Goal: Task Accomplishment & Management: Use online tool/utility

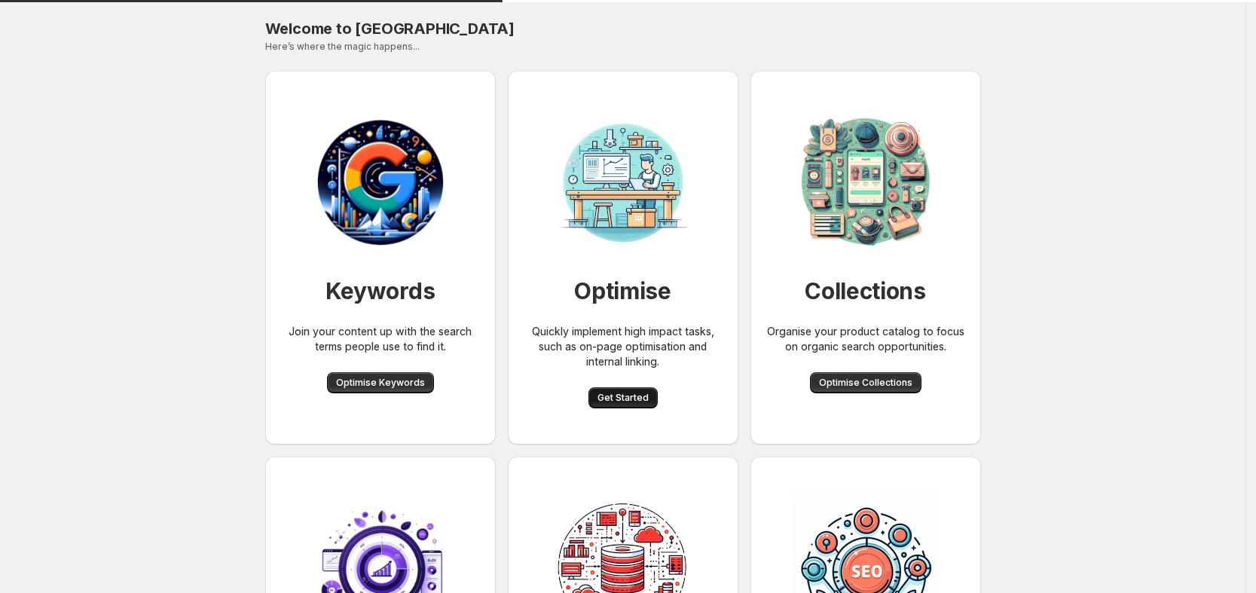
click at [612, 402] on span "Get Started" at bounding box center [623, 398] width 51 height 12
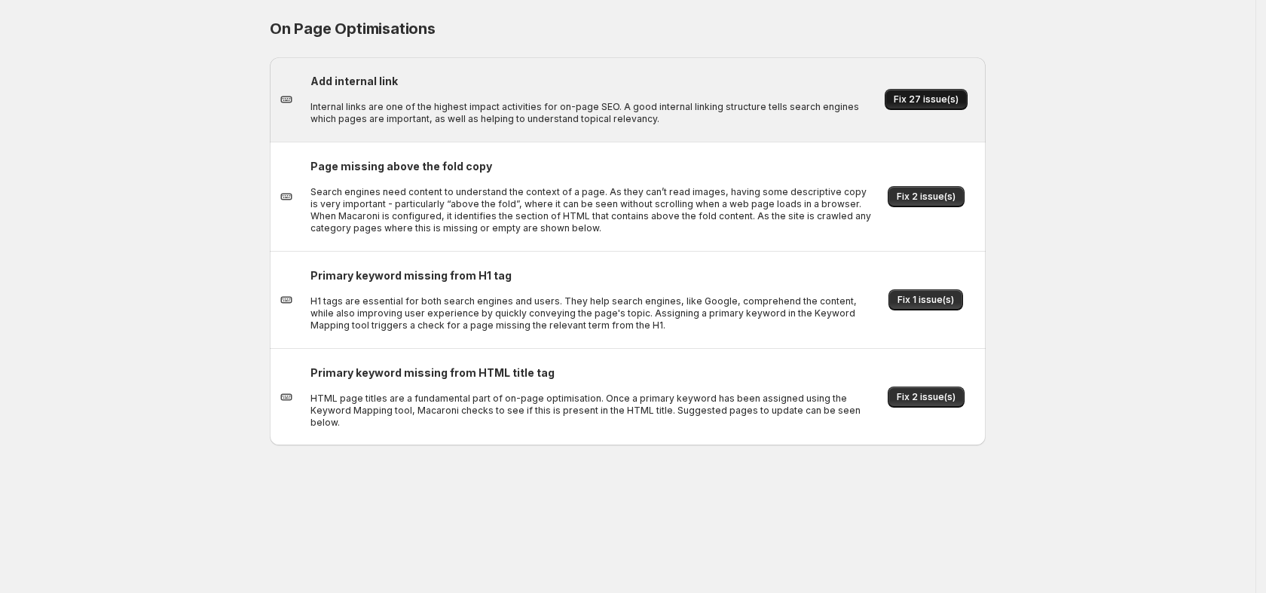
click at [931, 90] on button "Fix 27 issue(s)" at bounding box center [926, 99] width 83 height 21
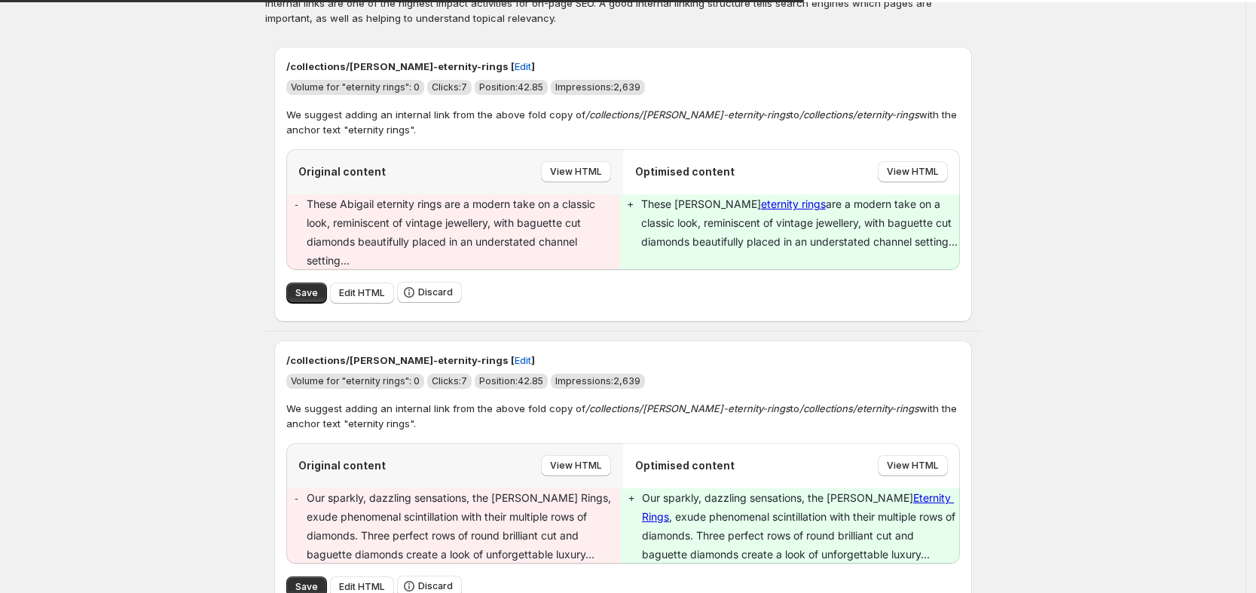
scroll to position [94, 0]
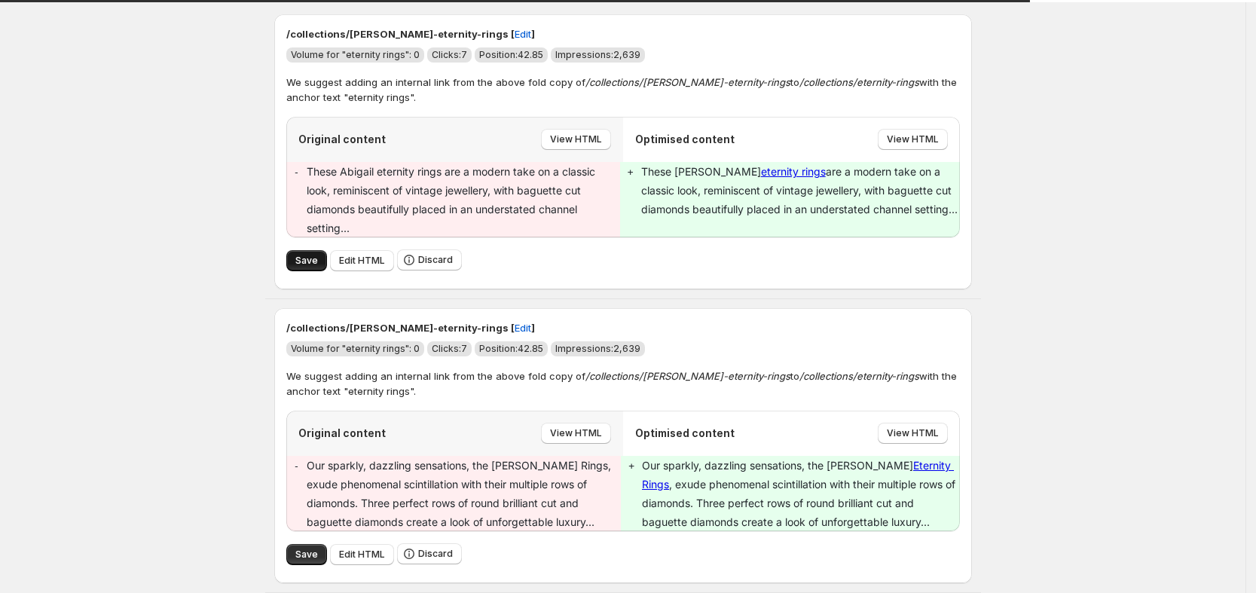
click at [300, 261] on span "Save" at bounding box center [306, 261] width 23 height 12
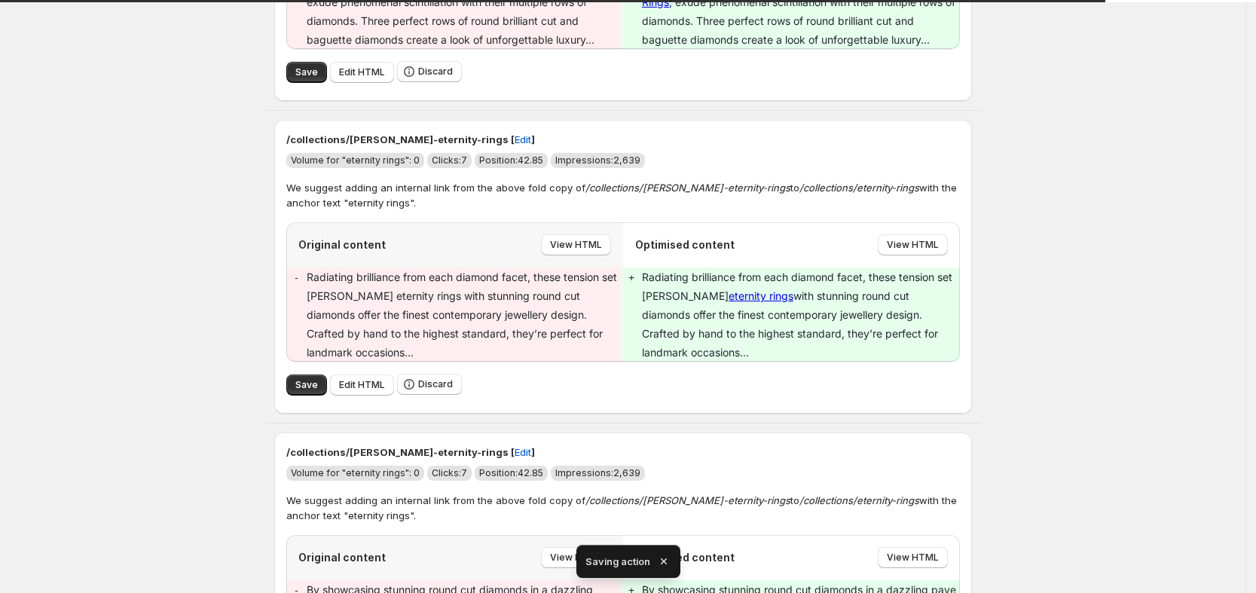
scroll to position [0, 0]
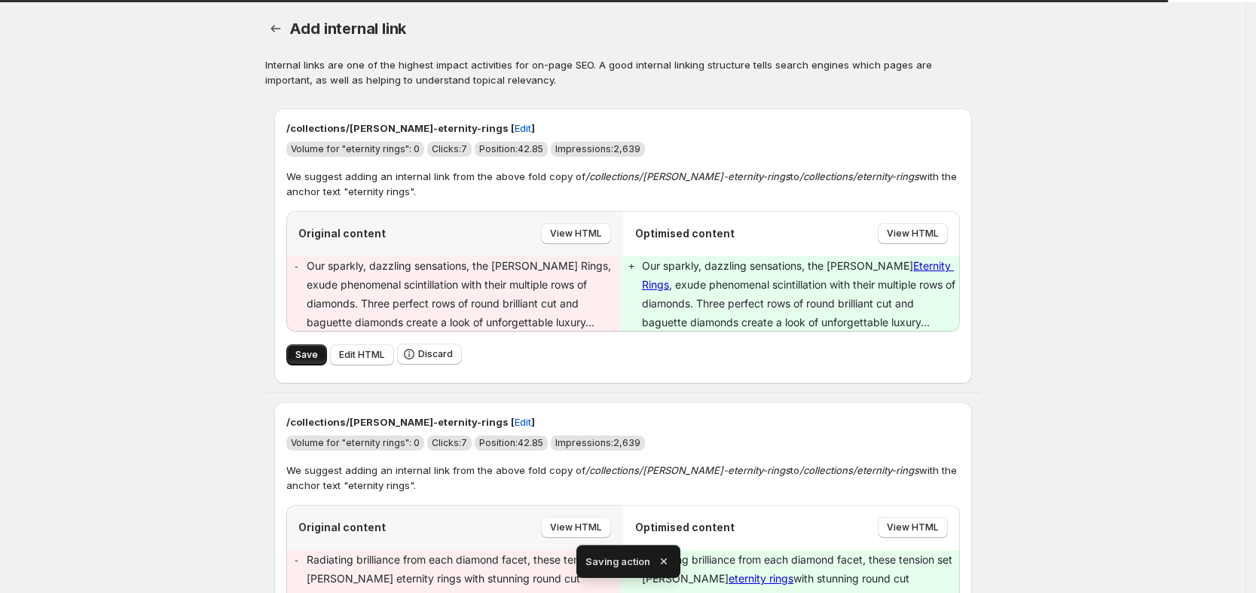
click at [312, 352] on span "Save" at bounding box center [306, 355] width 23 height 12
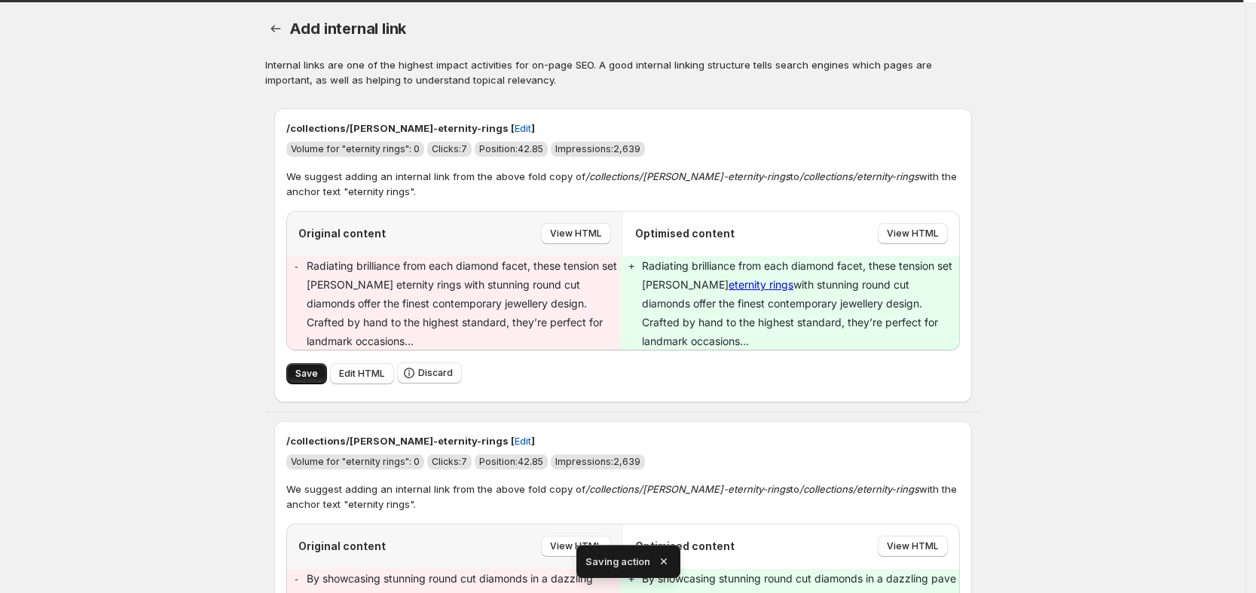
click at [314, 368] on span "Save" at bounding box center [306, 374] width 23 height 12
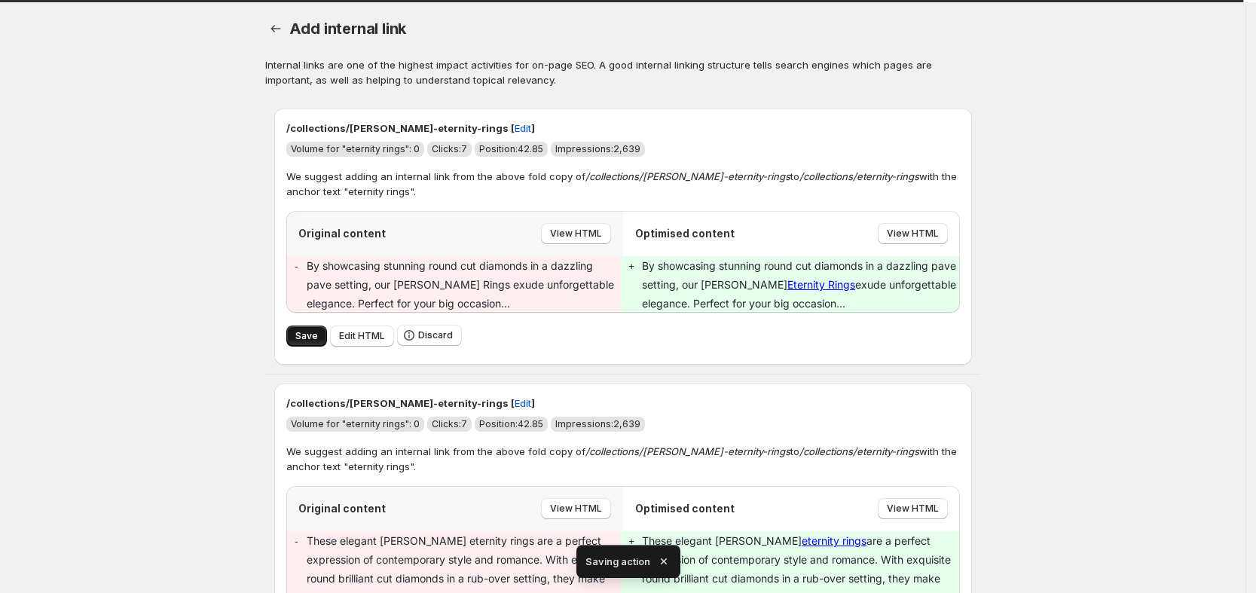
click at [311, 332] on span "Save" at bounding box center [306, 336] width 23 height 12
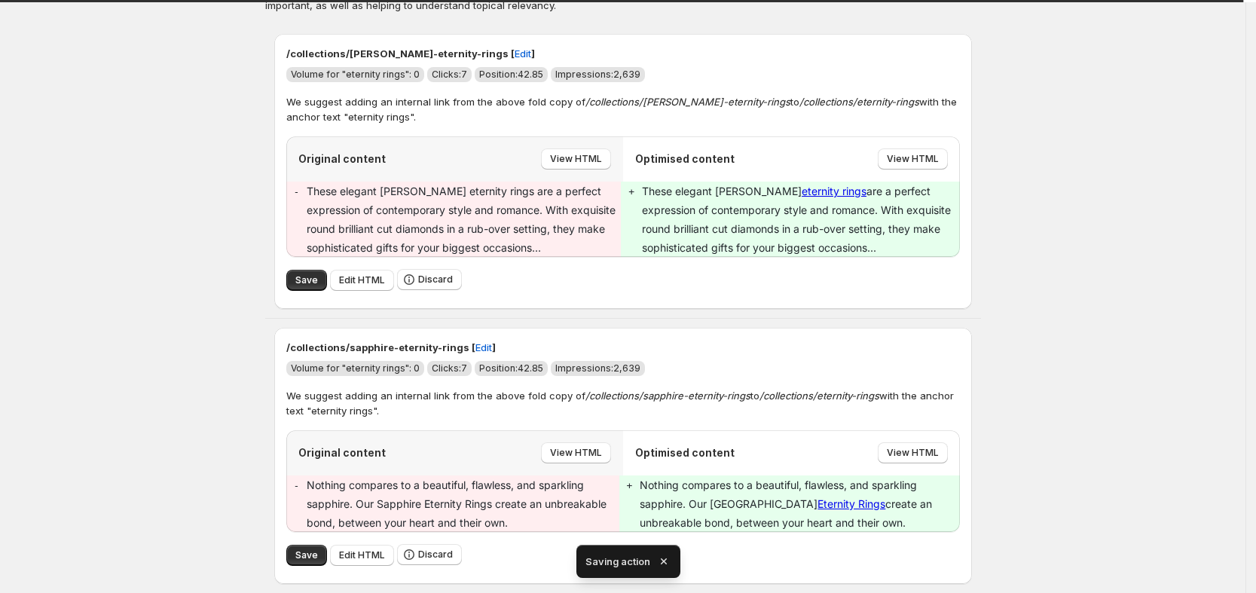
scroll to position [102, 0]
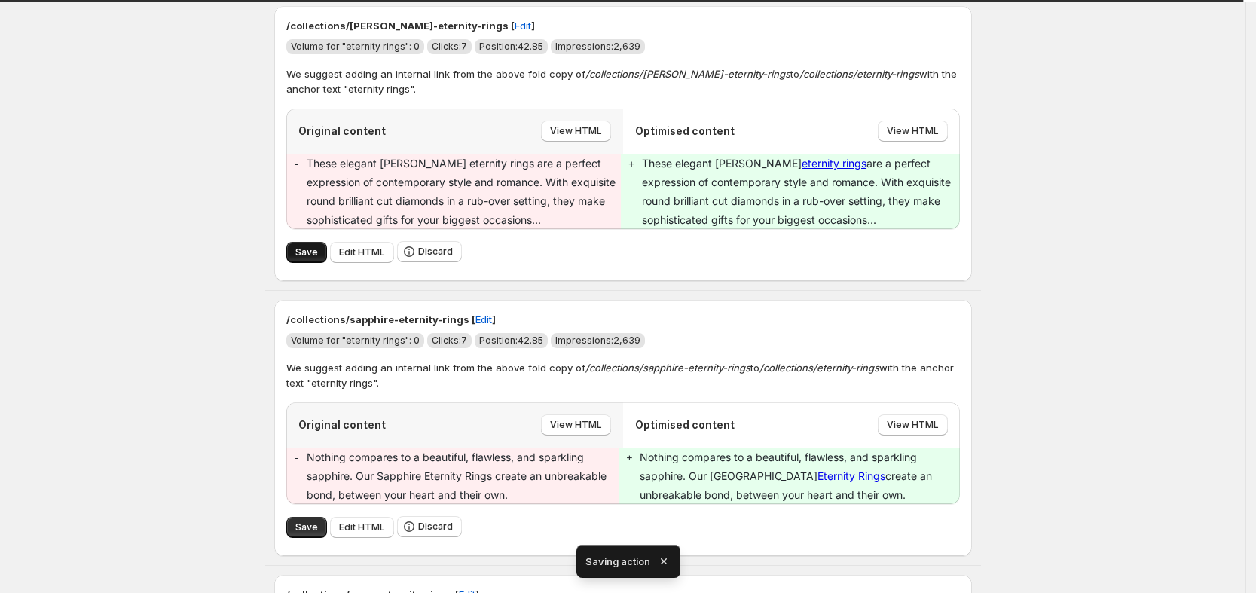
click at [310, 253] on span "Save" at bounding box center [306, 252] width 23 height 12
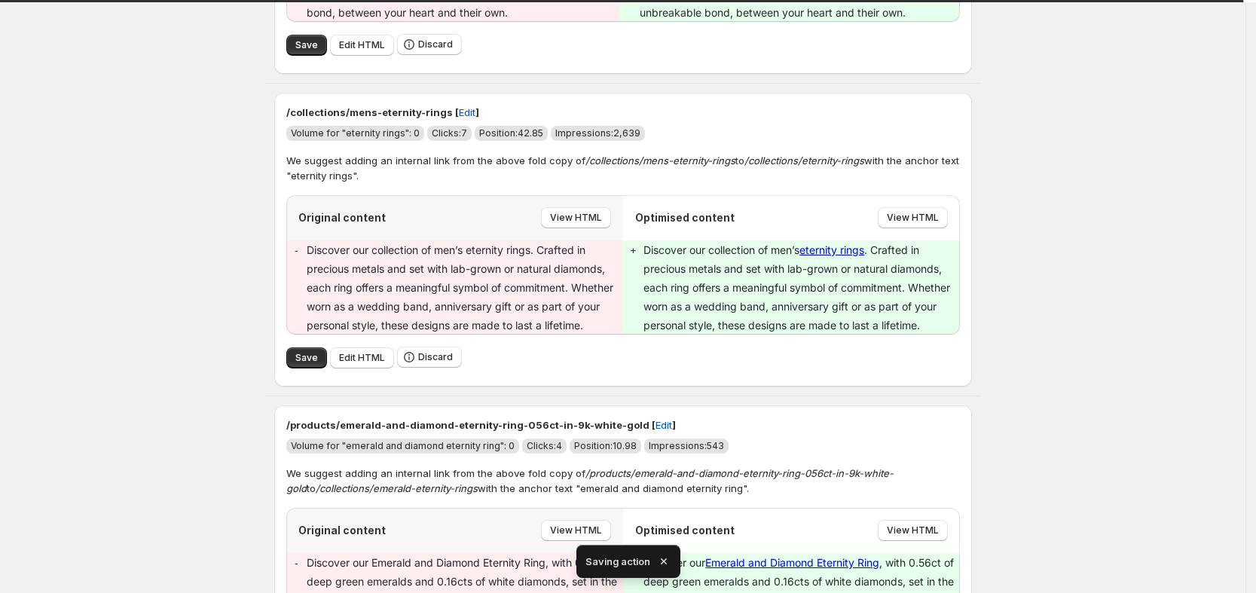
scroll to position [0, 0]
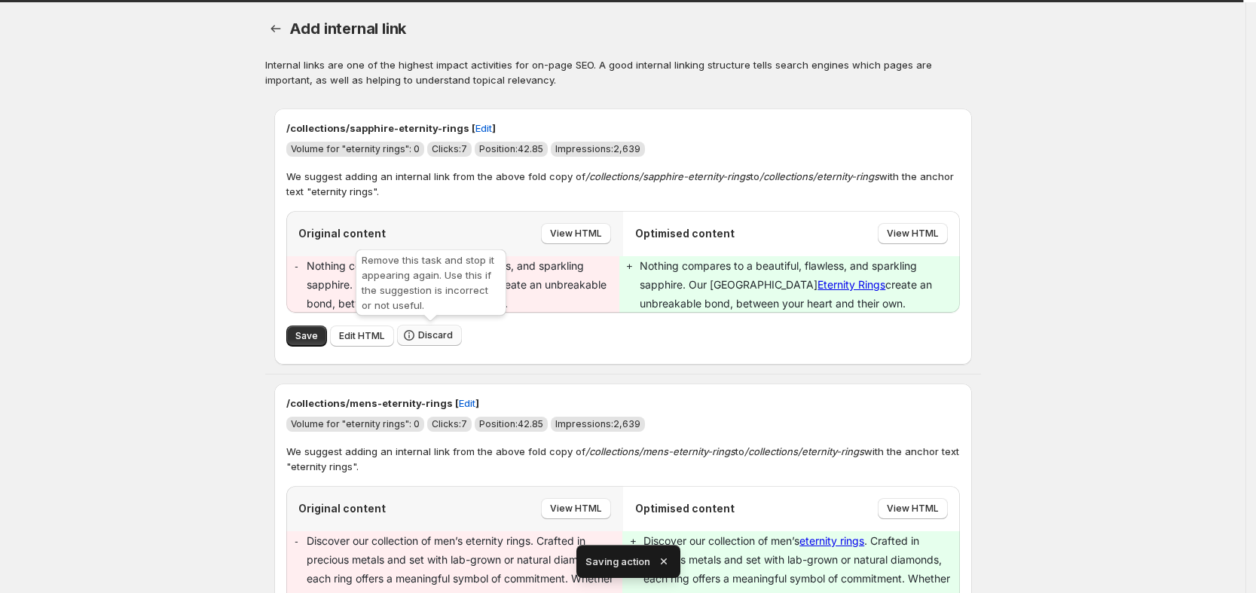
click at [432, 337] on span "Discard" at bounding box center [435, 335] width 35 height 12
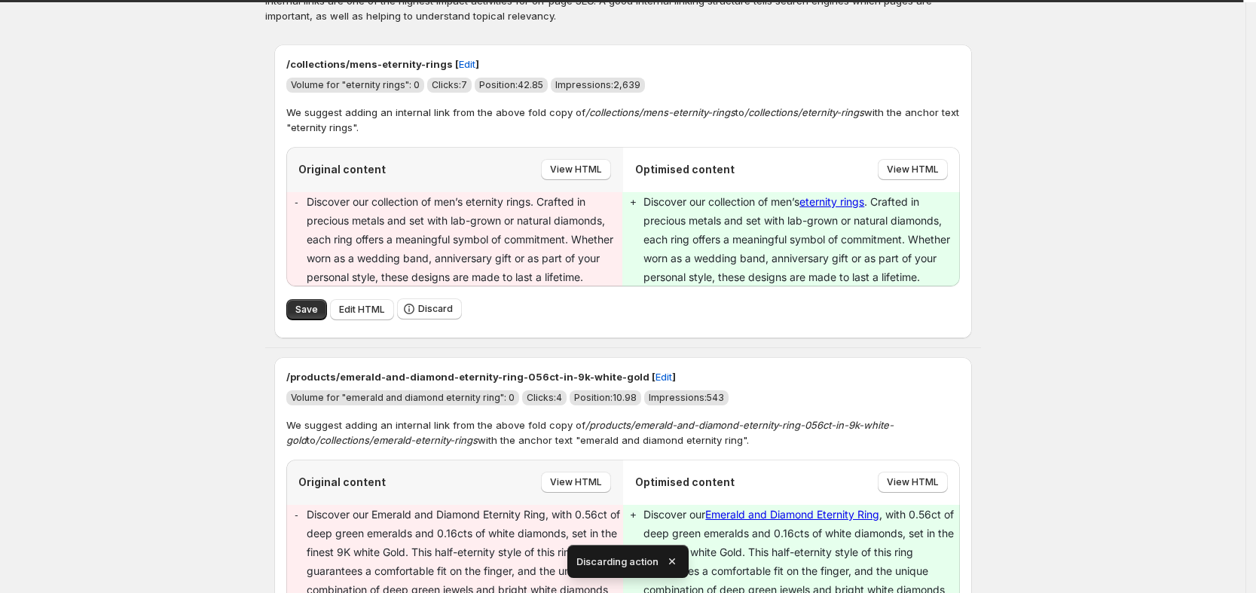
scroll to position [94, 0]
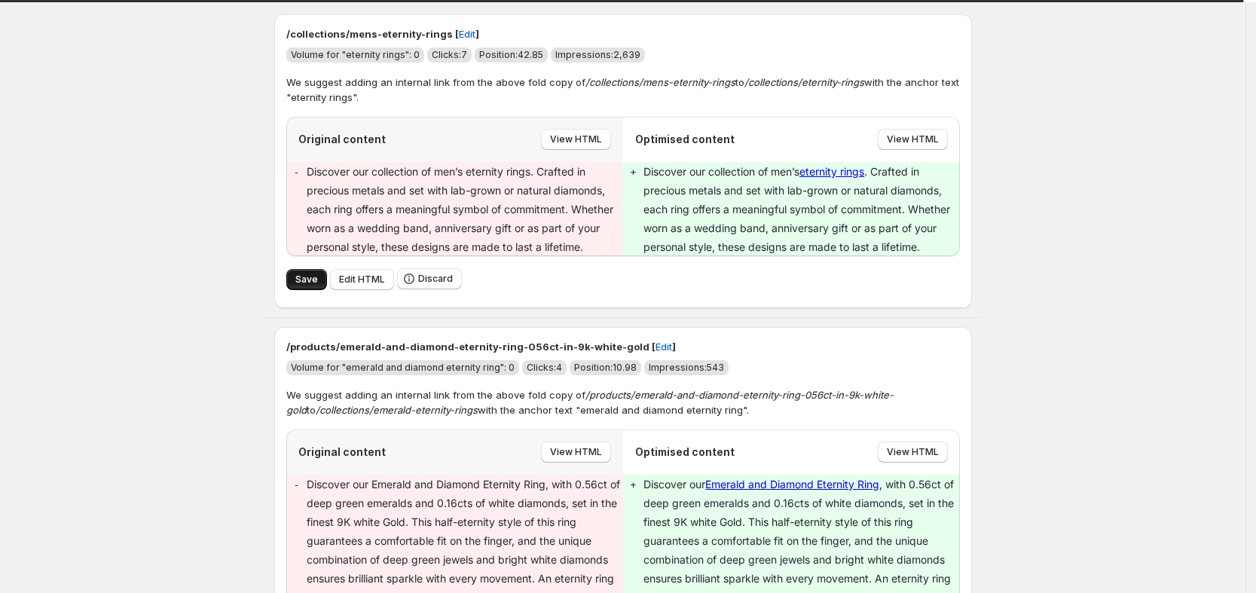
click at [305, 274] on span "Save" at bounding box center [306, 280] width 23 height 12
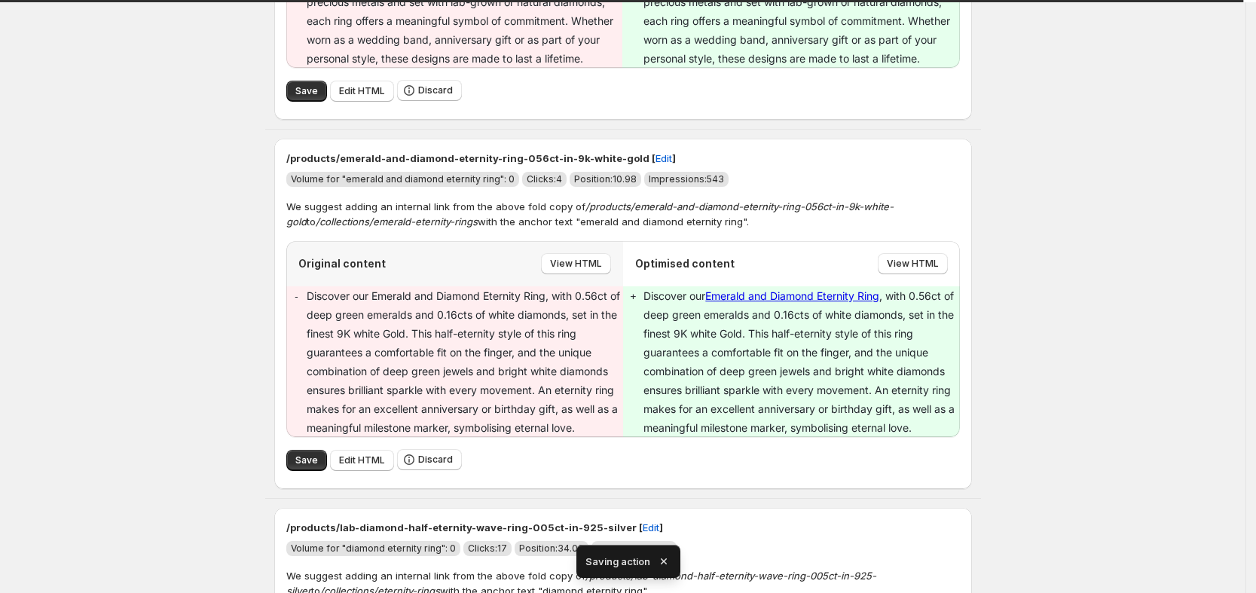
scroll to position [0, 0]
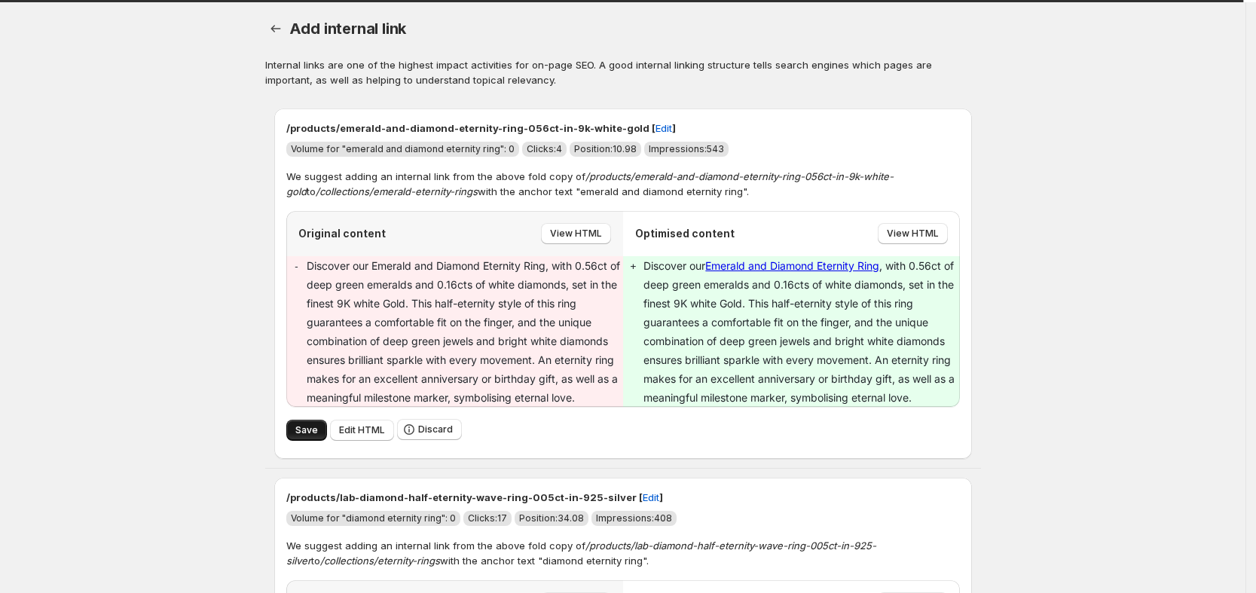
click at [309, 425] on span "Save" at bounding box center [306, 430] width 23 height 12
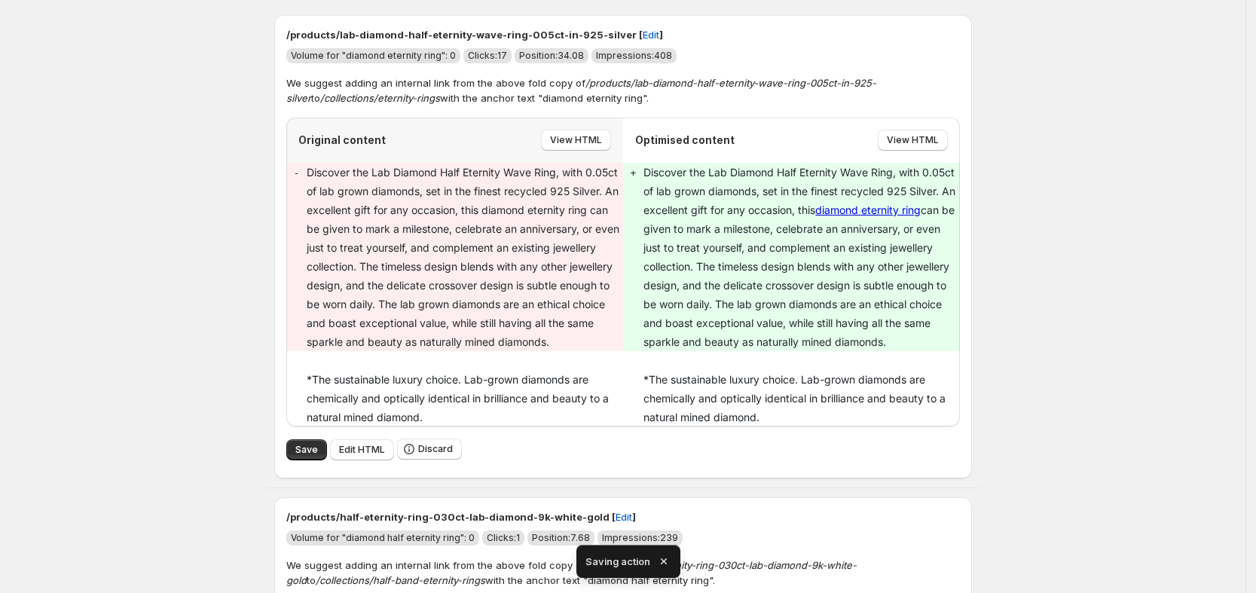
scroll to position [94, 0]
click at [316, 441] on button "Save" at bounding box center [306, 449] width 41 height 21
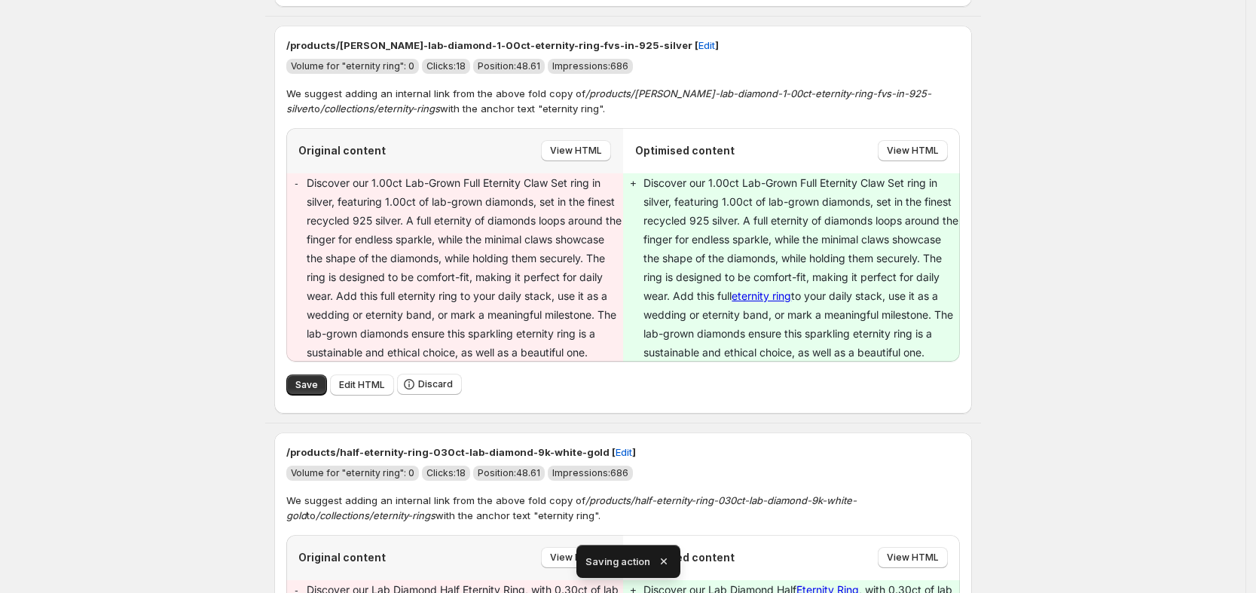
scroll to position [0, 0]
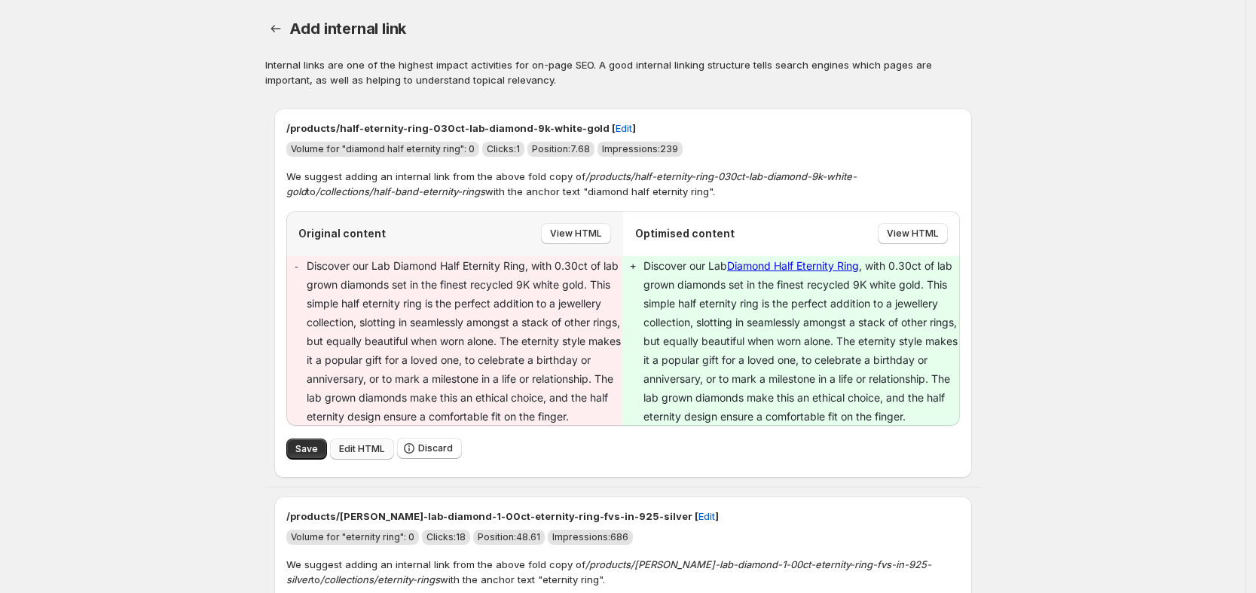
click at [361, 448] on span "Edit HTML" at bounding box center [362, 449] width 46 height 12
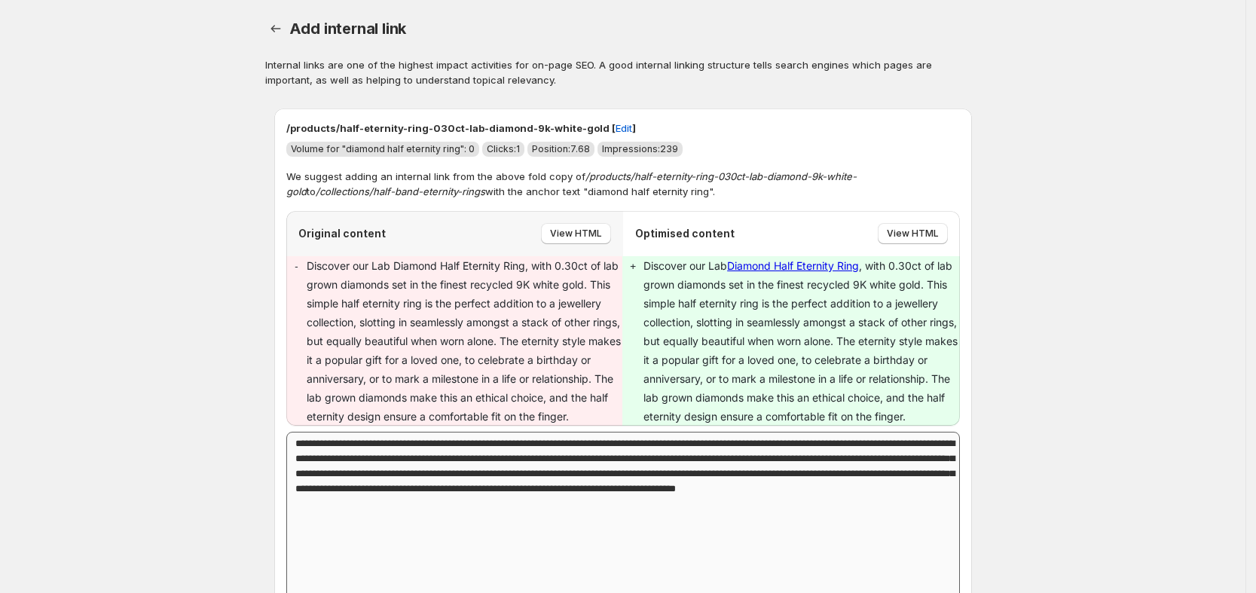
scroll to position [94, 0]
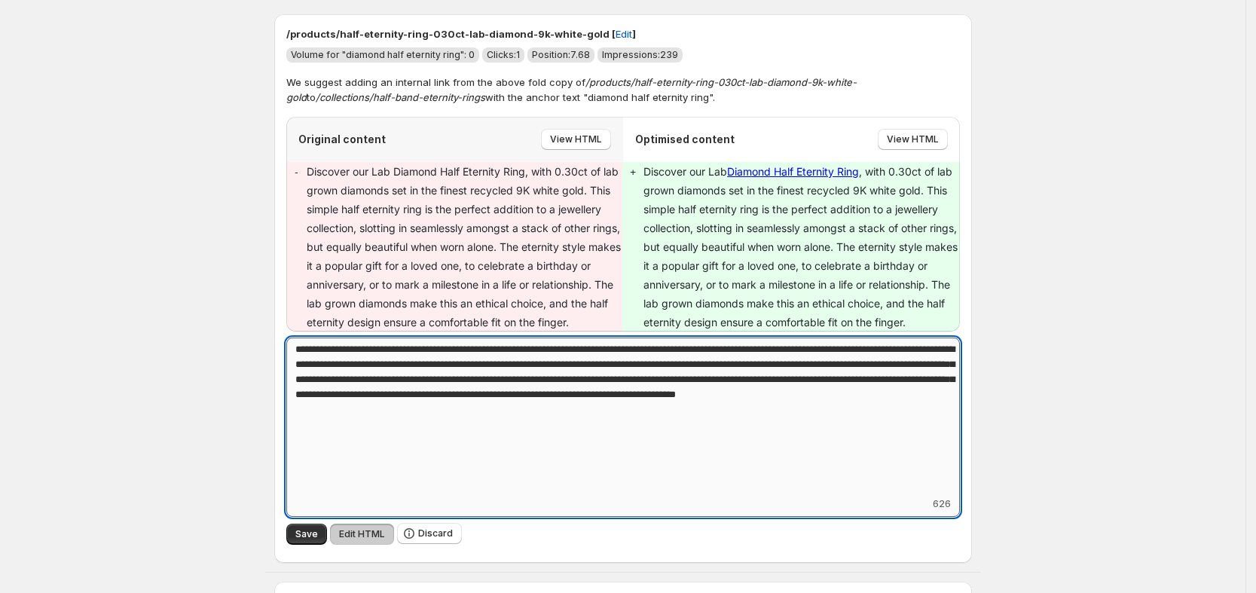
click at [402, 349] on textarea "**********" at bounding box center [623, 417] width 674 height 158
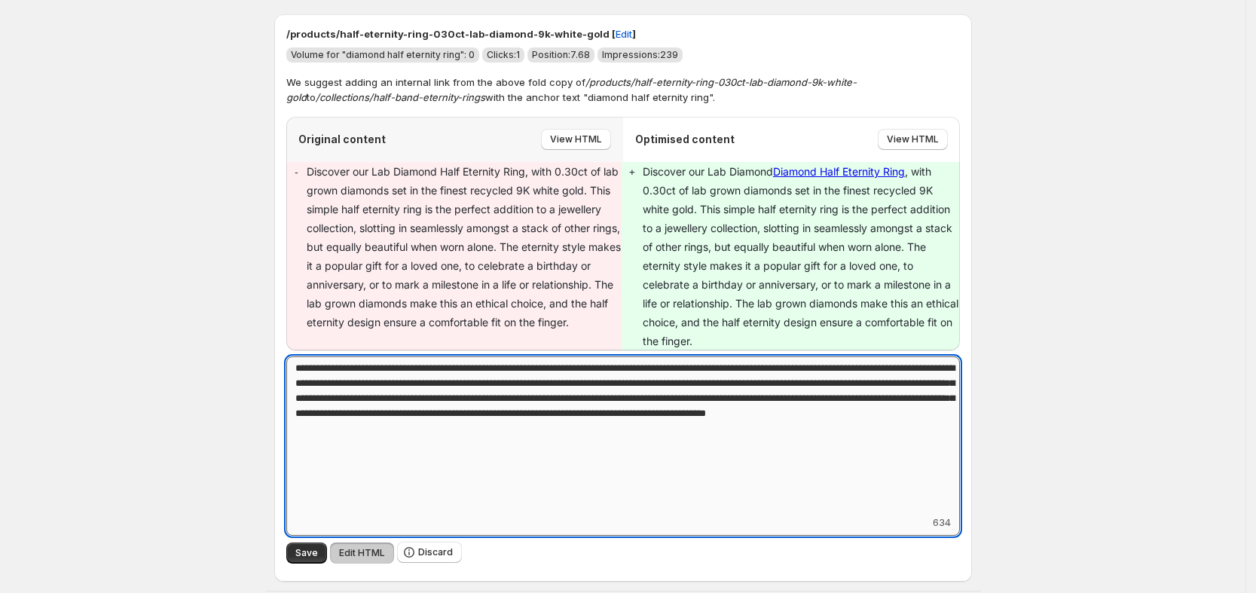
click at [697, 362] on textarea "**********" at bounding box center [623, 435] width 674 height 158
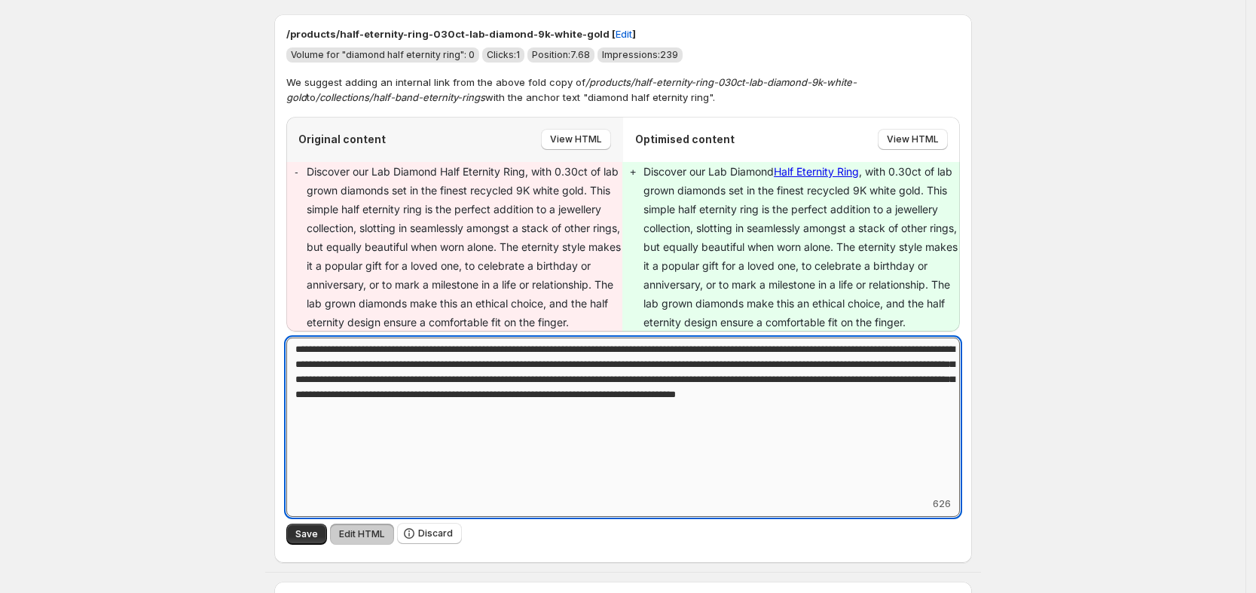
click at [716, 381] on textarea "**********" at bounding box center [623, 417] width 674 height 158
type textarea "**********"
click at [316, 534] on span "Save" at bounding box center [306, 534] width 23 height 12
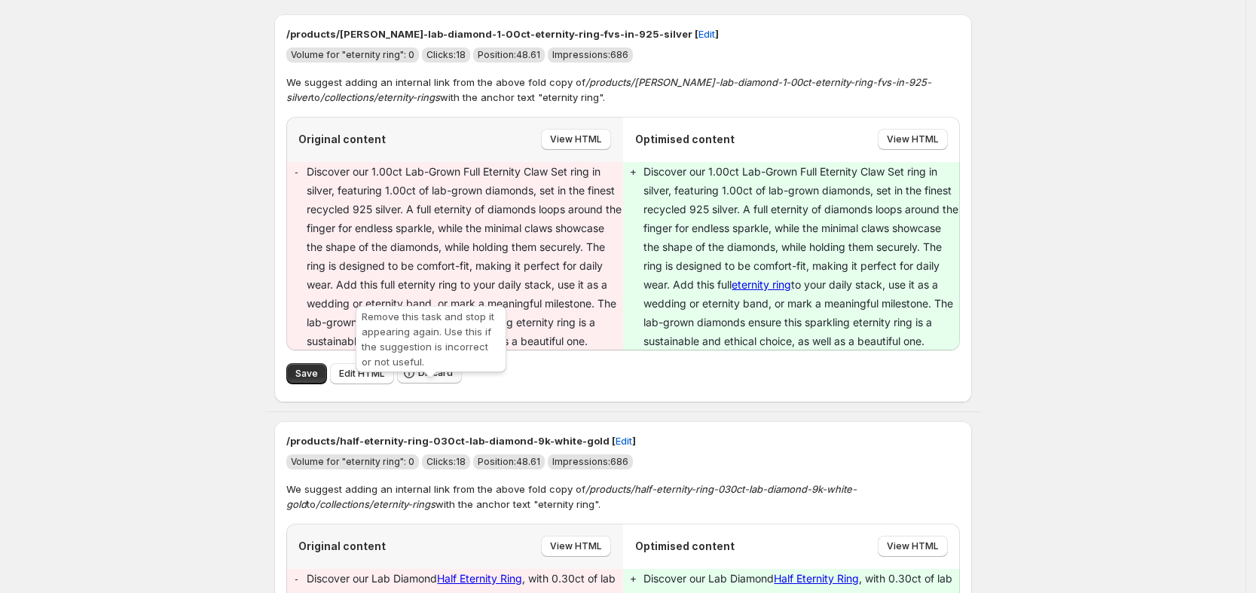
click at [429, 379] on span "Discard" at bounding box center [435, 373] width 35 height 12
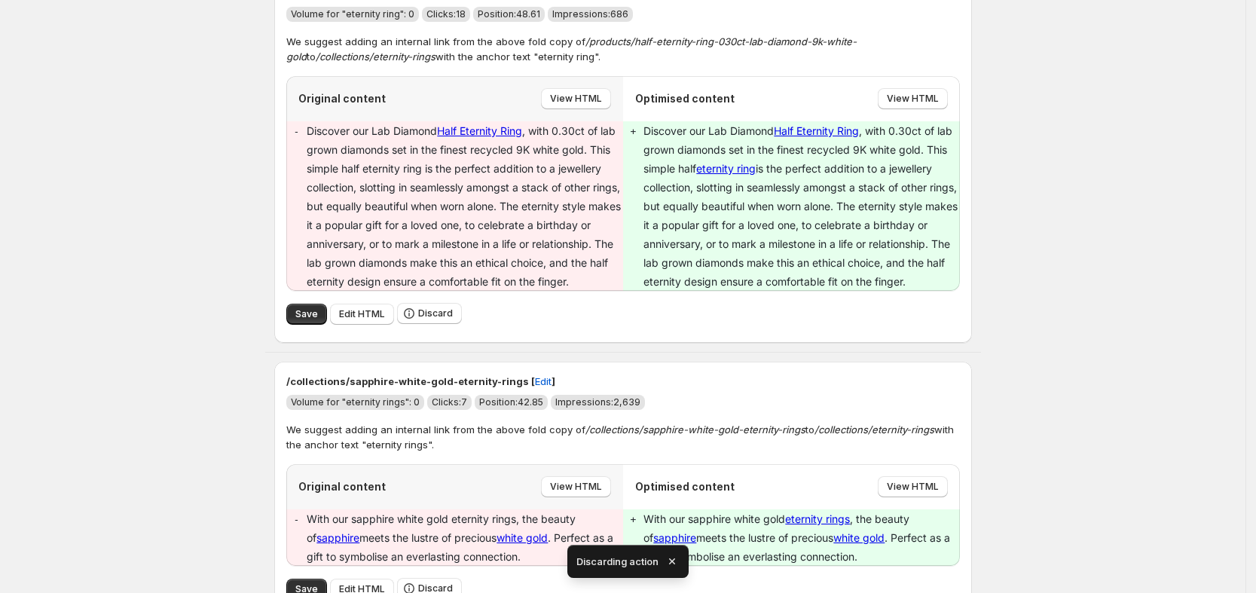
scroll to position [140, 0]
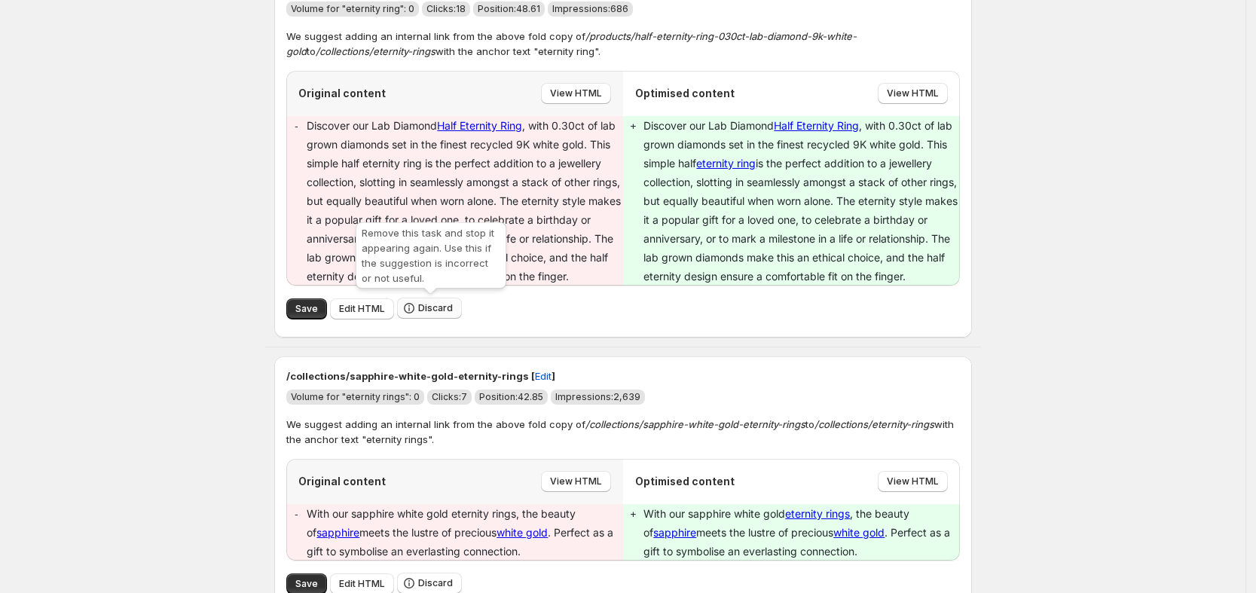
click at [443, 304] on span "Discard" at bounding box center [435, 308] width 35 height 12
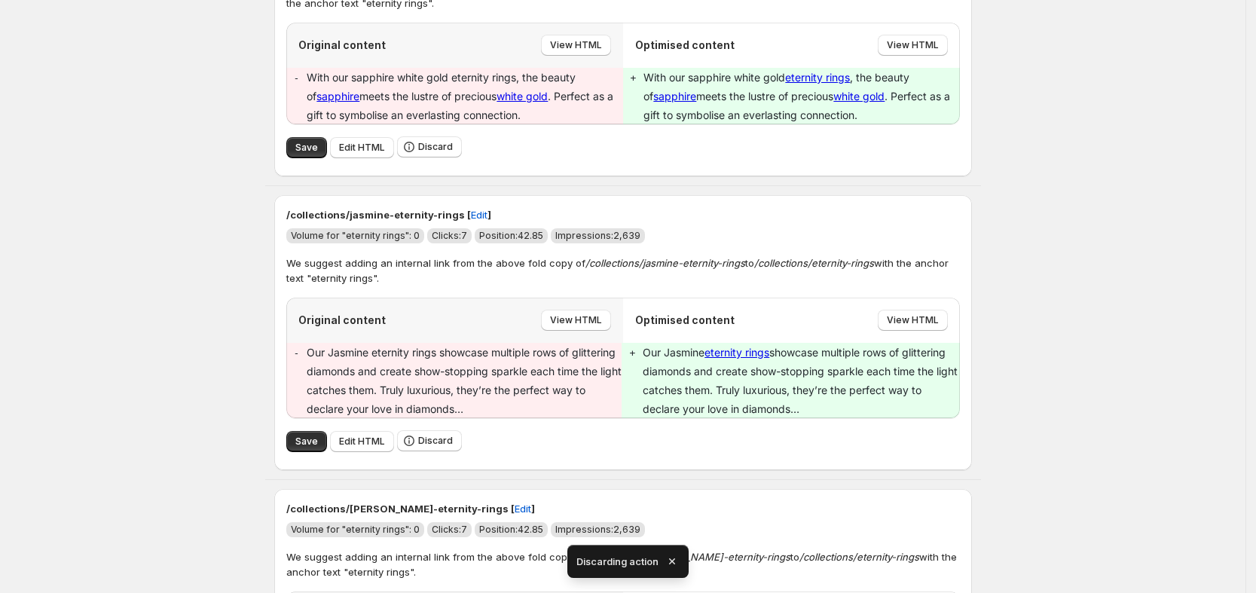
scroll to position [94, 0]
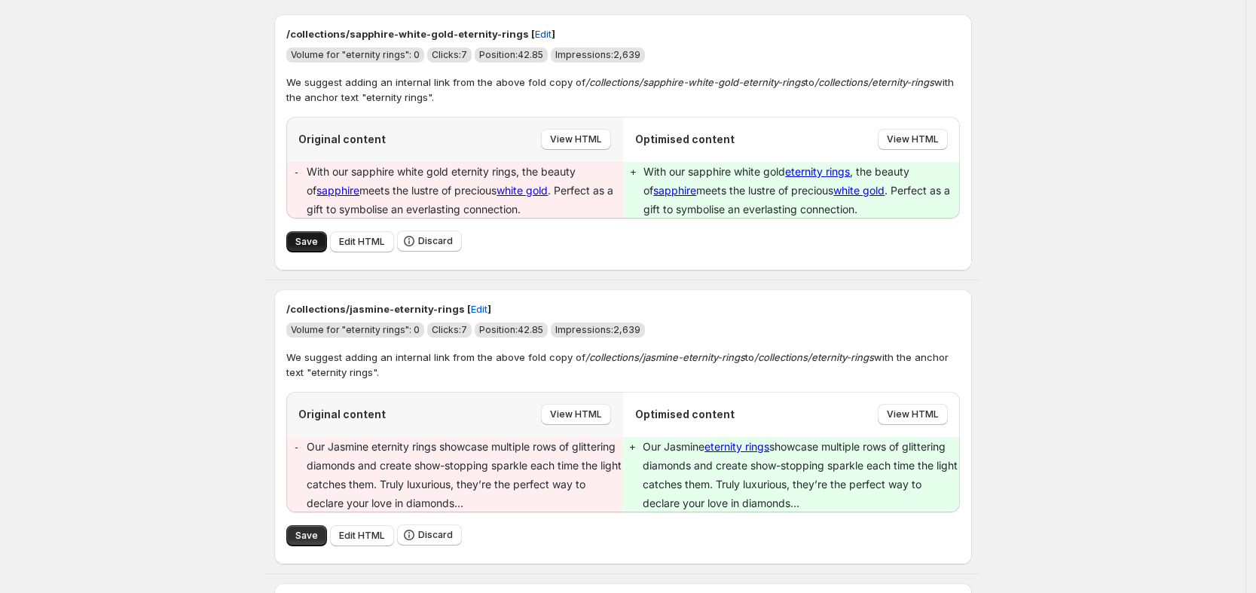
click at [316, 237] on span "Save" at bounding box center [306, 242] width 23 height 12
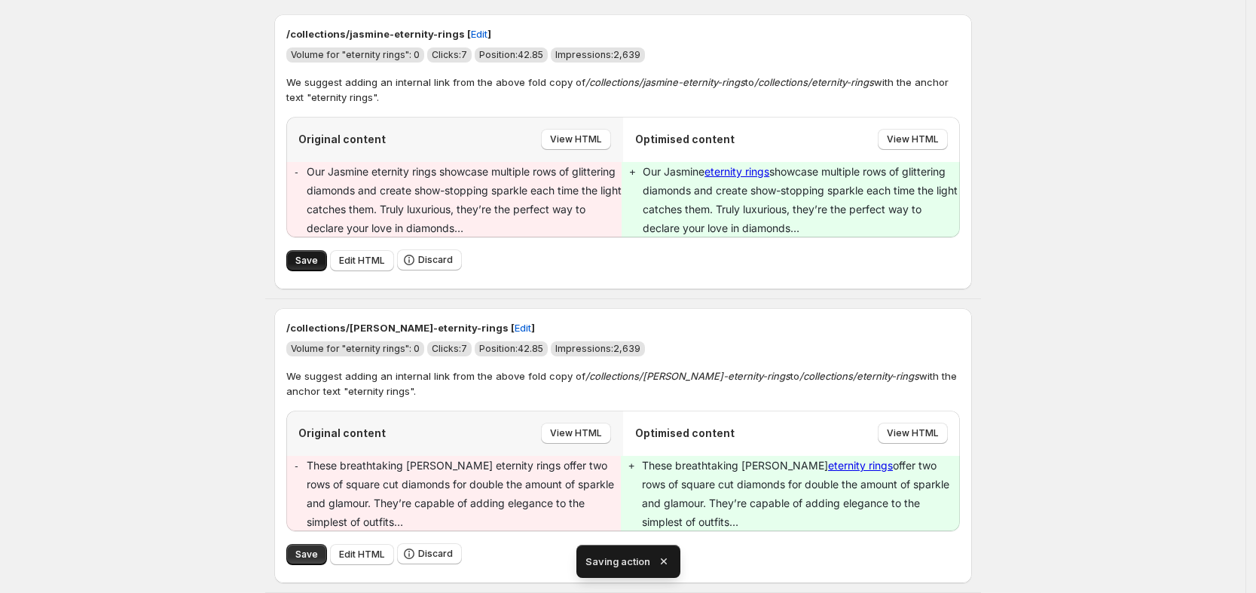
click at [305, 261] on span "Save" at bounding box center [306, 261] width 23 height 12
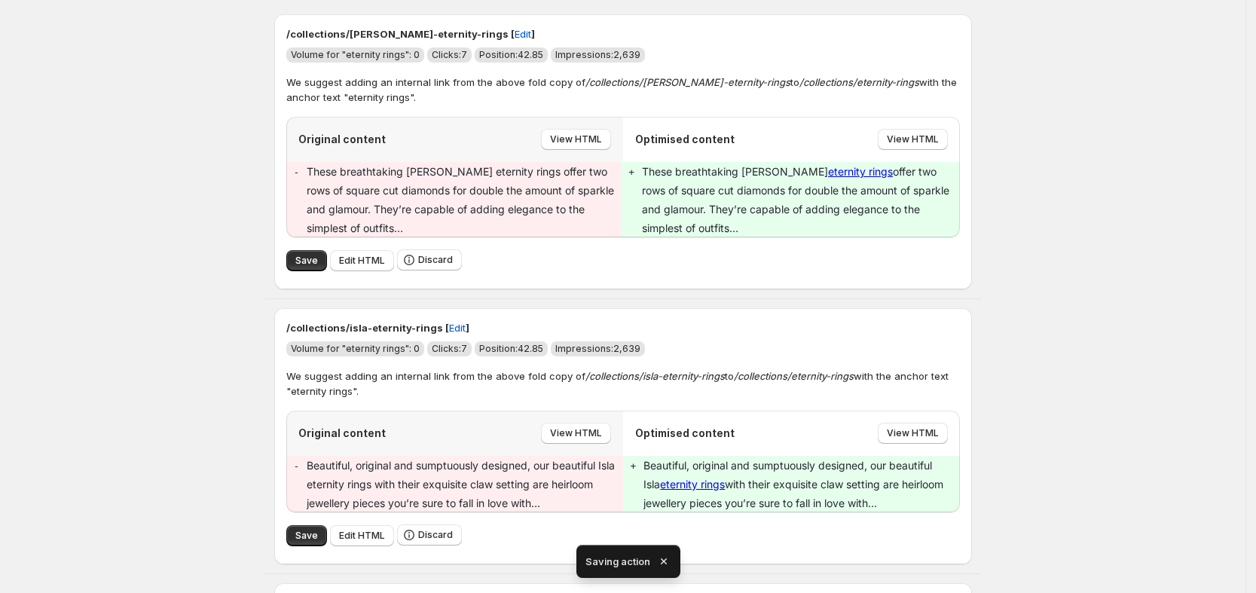
click at [307, 261] on span "Save" at bounding box center [306, 261] width 23 height 12
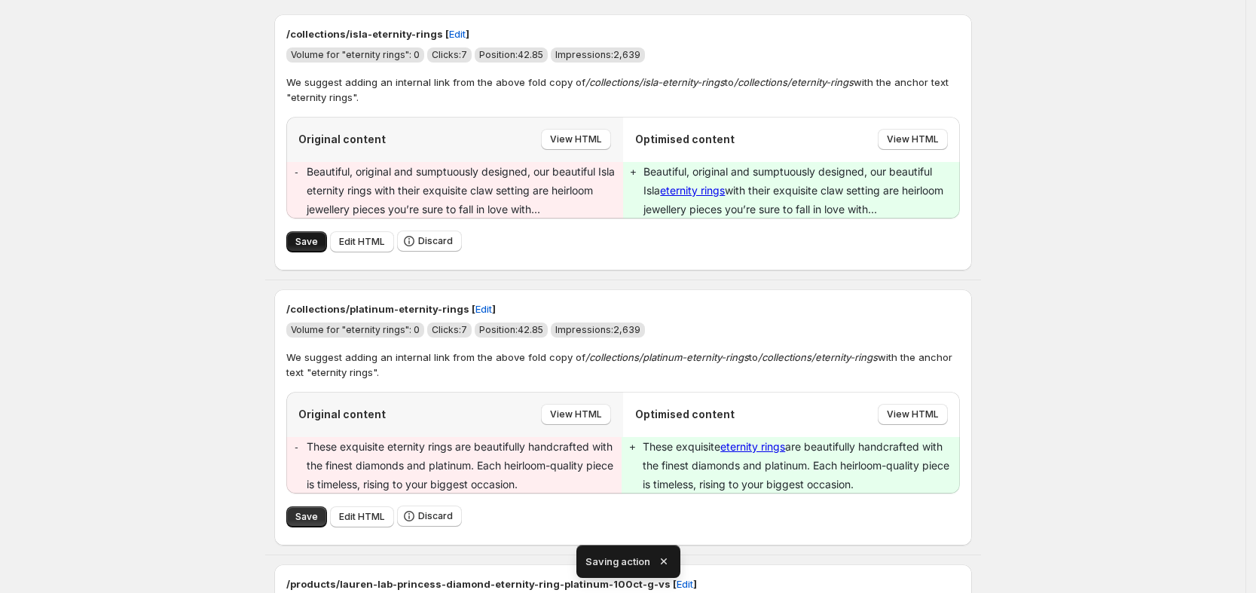
click at [317, 245] on span "Save" at bounding box center [306, 242] width 23 height 12
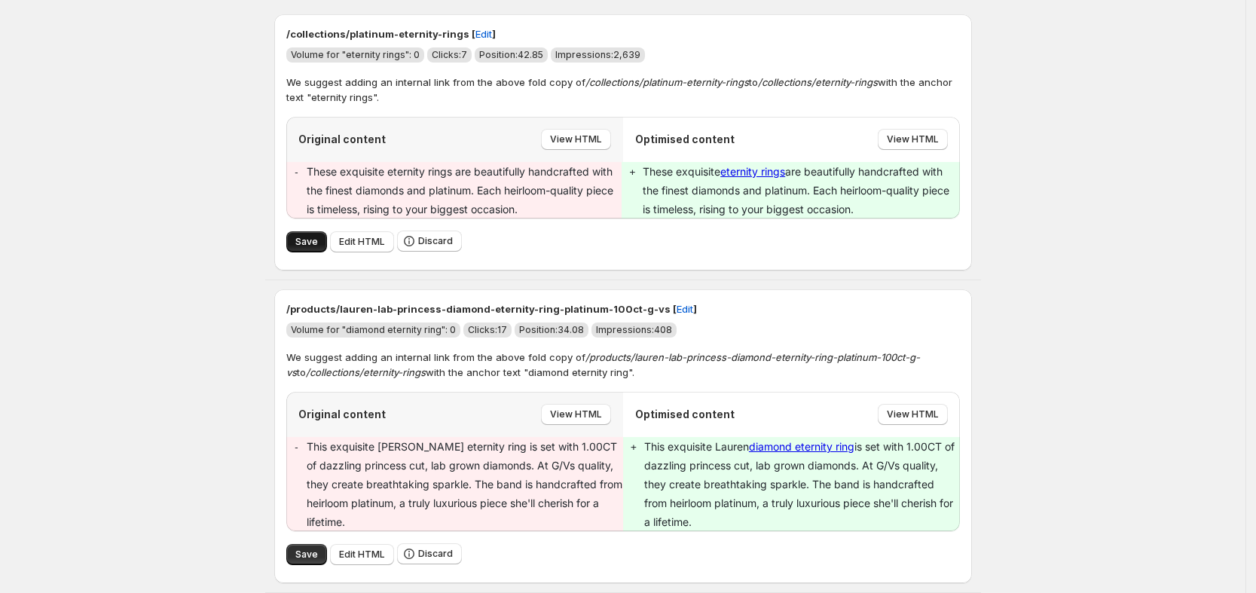
click at [304, 243] on span "Save" at bounding box center [306, 242] width 23 height 12
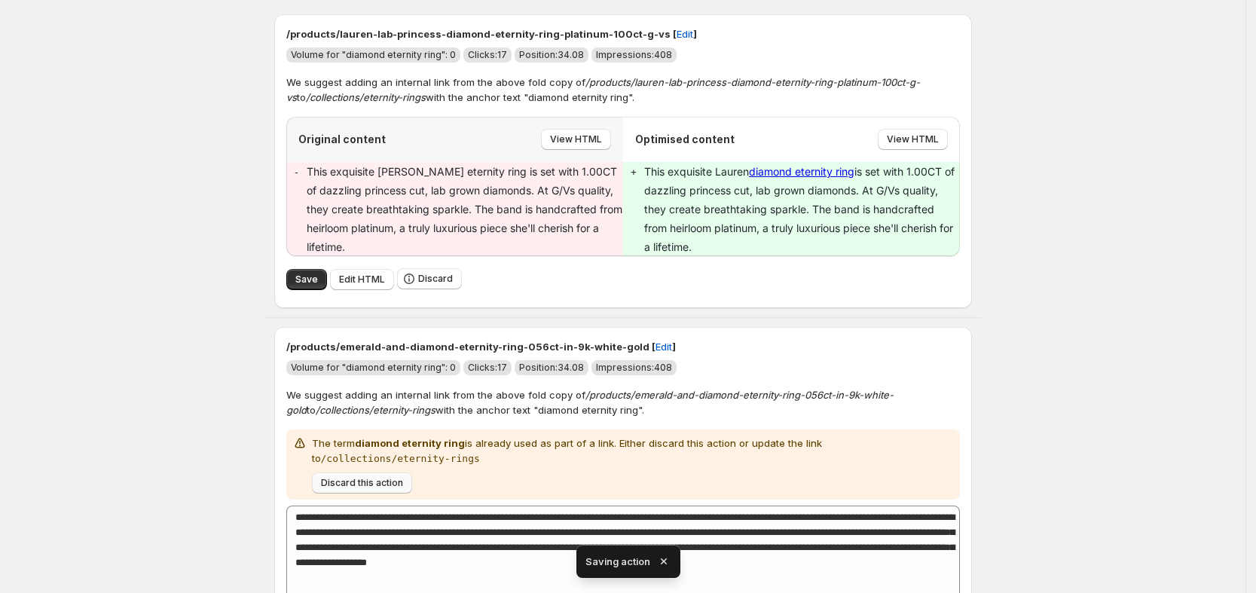
click at [394, 486] on span "Discard this action" at bounding box center [362, 483] width 82 height 12
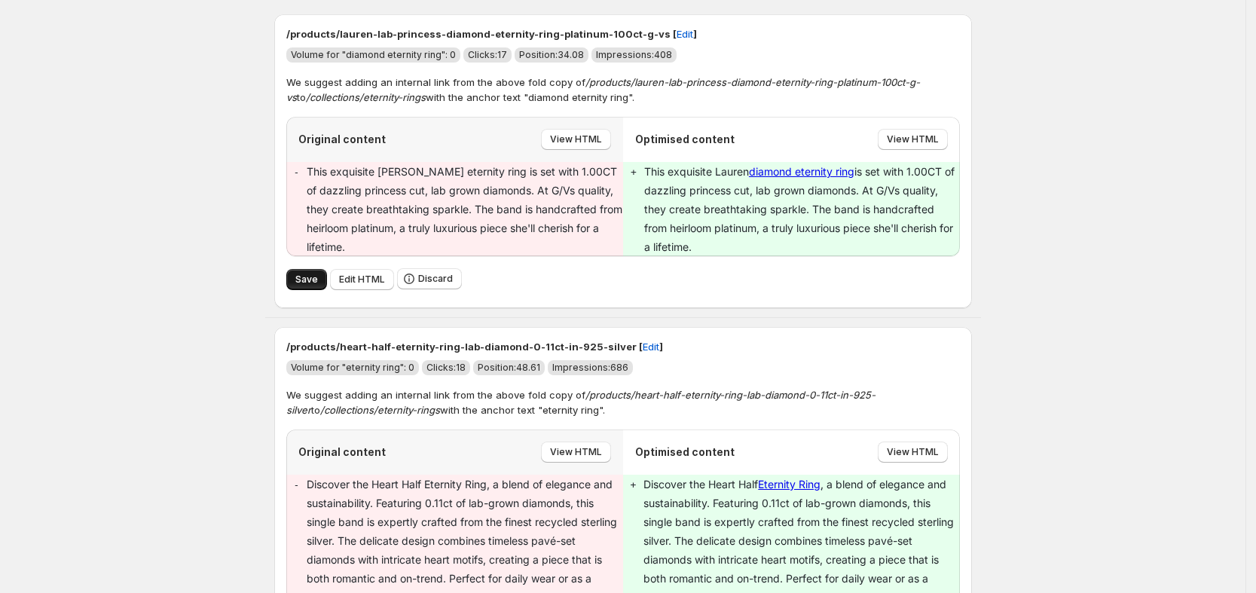
click at [305, 275] on span "Save" at bounding box center [306, 280] width 23 height 12
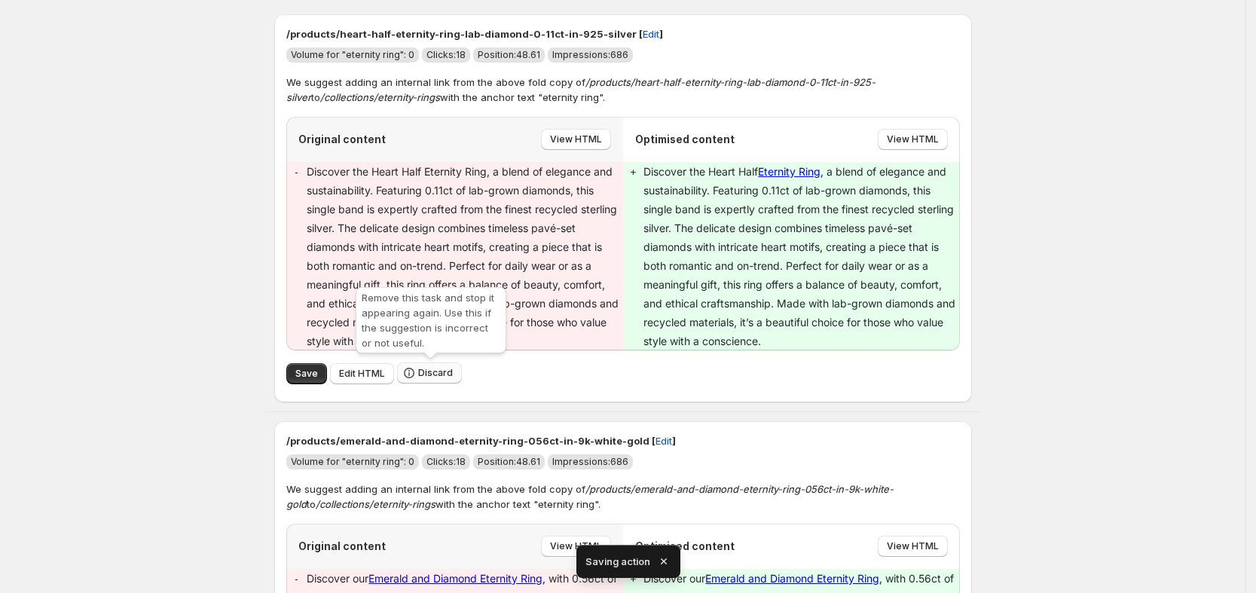
click at [426, 368] on span "Discard" at bounding box center [435, 373] width 35 height 12
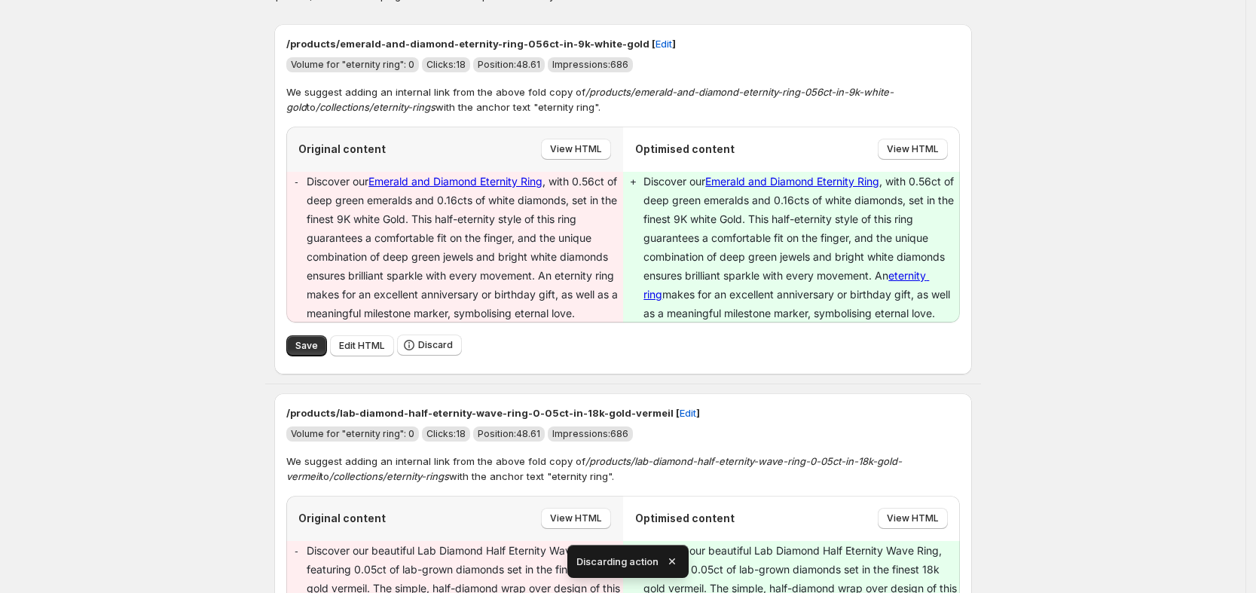
scroll to position [116, 0]
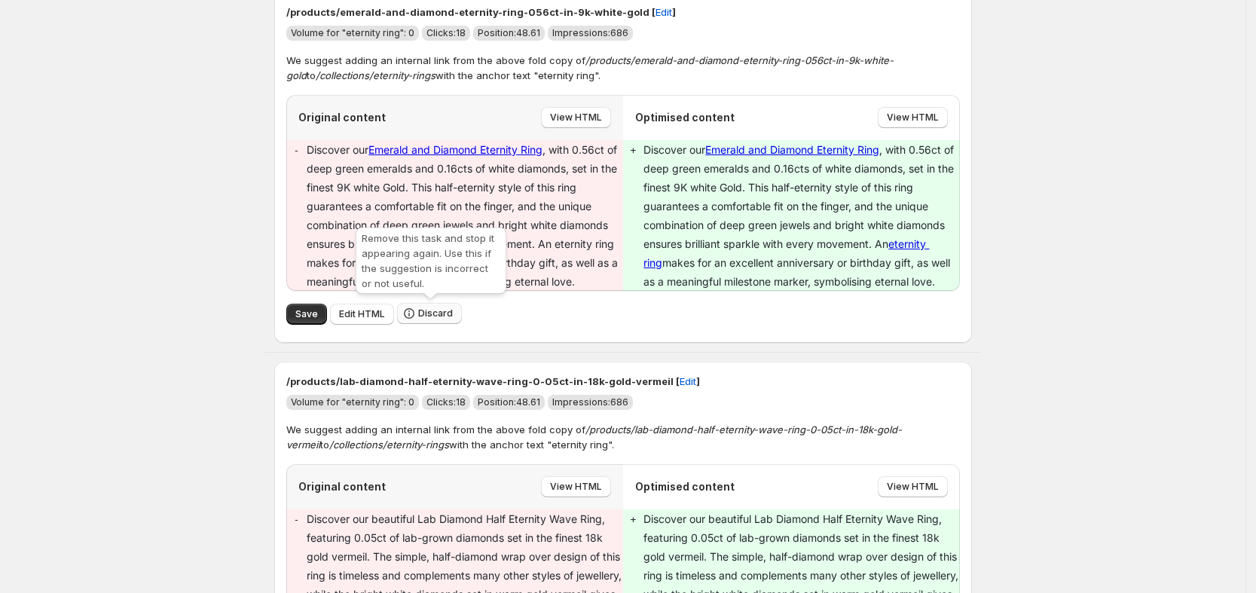
click at [428, 314] on span "Discard" at bounding box center [435, 313] width 35 height 12
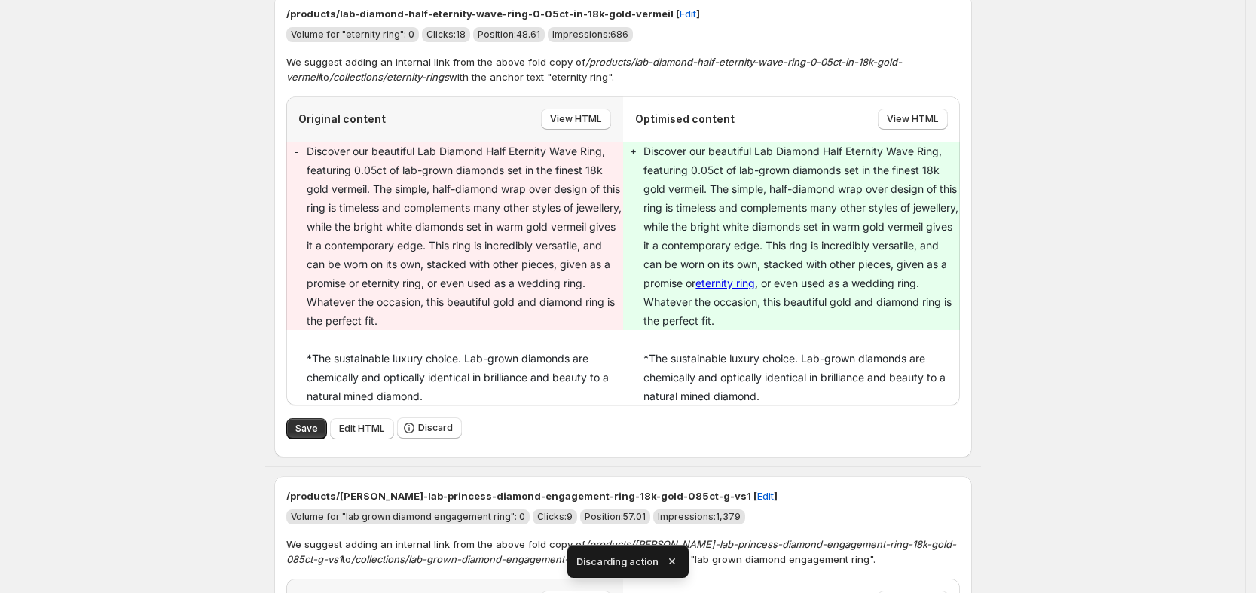
scroll to position [94, 0]
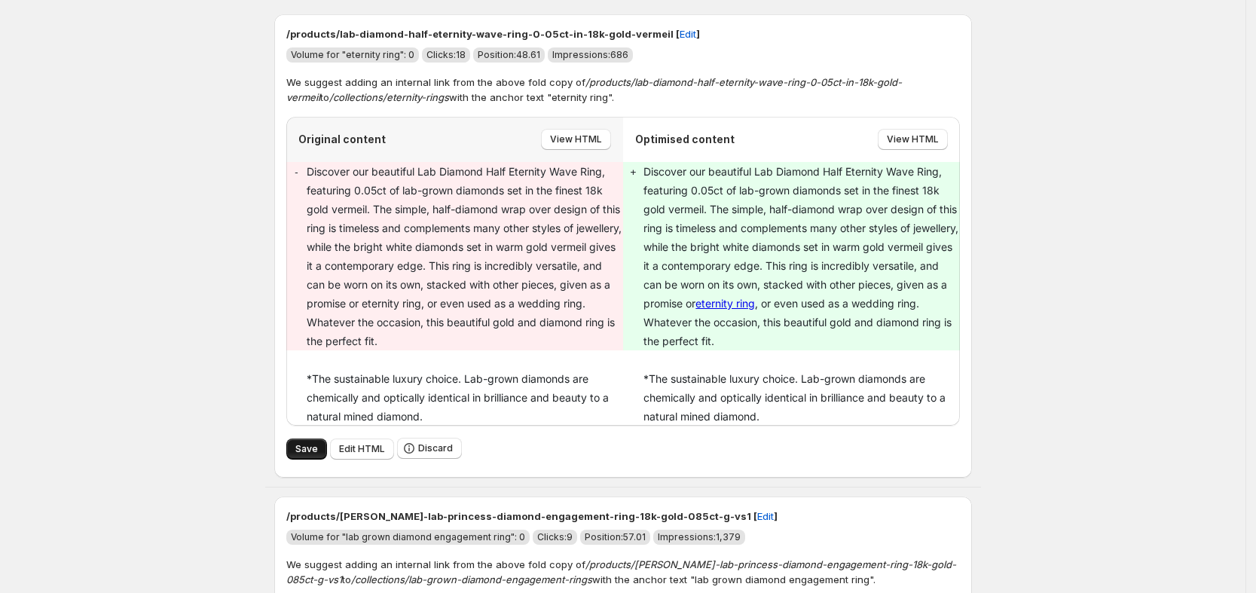
click at [313, 444] on span "Save" at bounding box center [306, 449] width 23 height 12
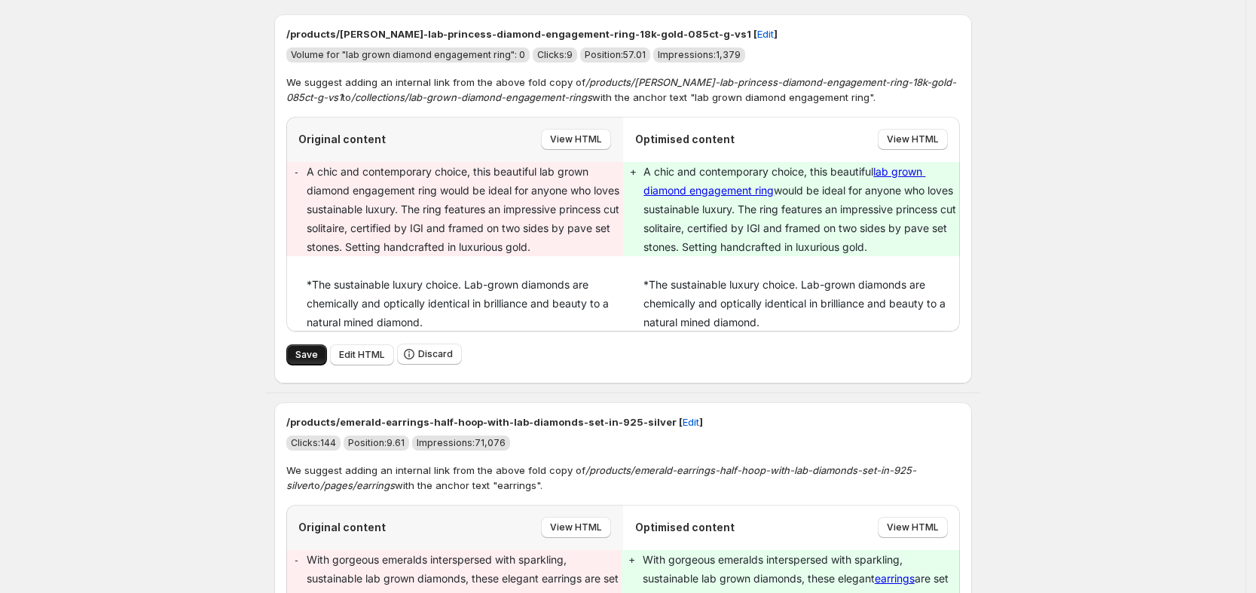
click at [311, 356] on span "Save" at bounding box center [306, 355] width 23 height 12
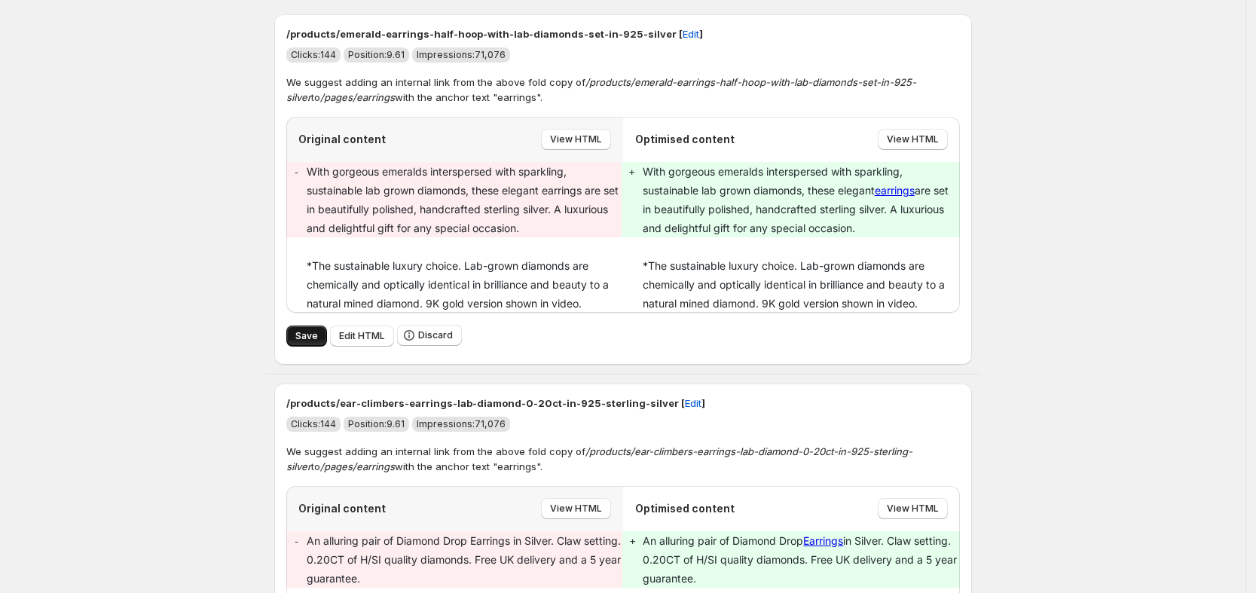
click at [314, 335] on span "Save" at bounding box center [306, 336] width 23 height 12
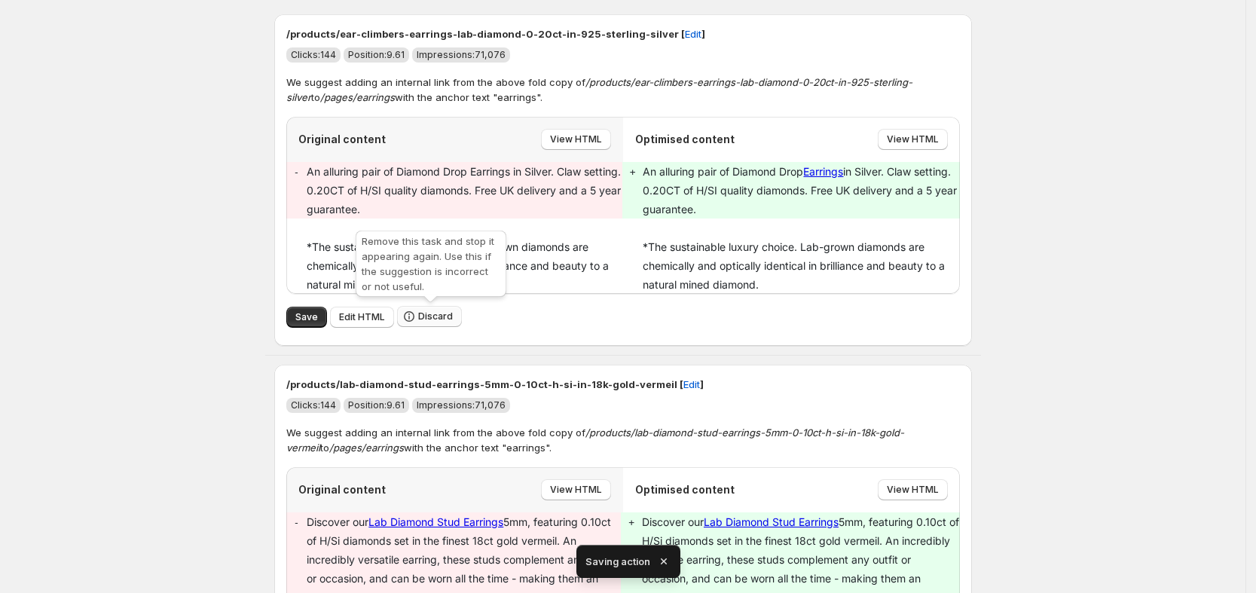
click at [438, 320] on span "Discard" at bounding box center [435, 316] width 35 height 12
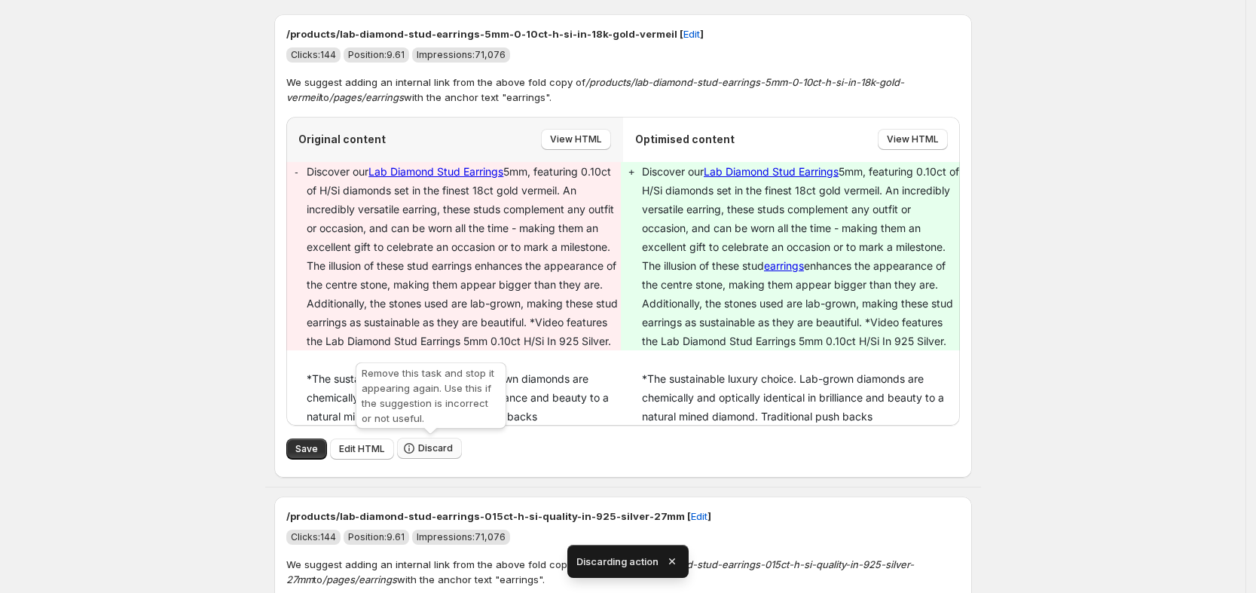
click at [439, 443] on span "Discard" at bounding box center [435, 448] width 35 height 12
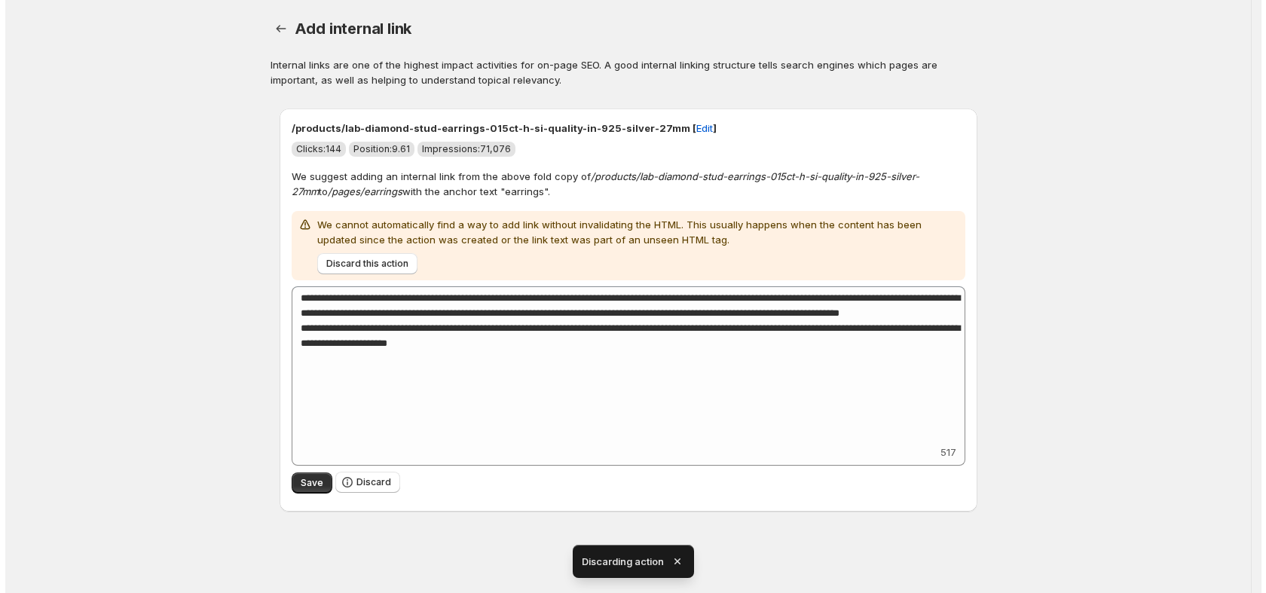
scroll to position [0, 0]
click at [376, 475] on button "Discard" at bounding box center [367, 482] width 65 height 21
